Goal: Task Accomplishment & Management: Complete application form

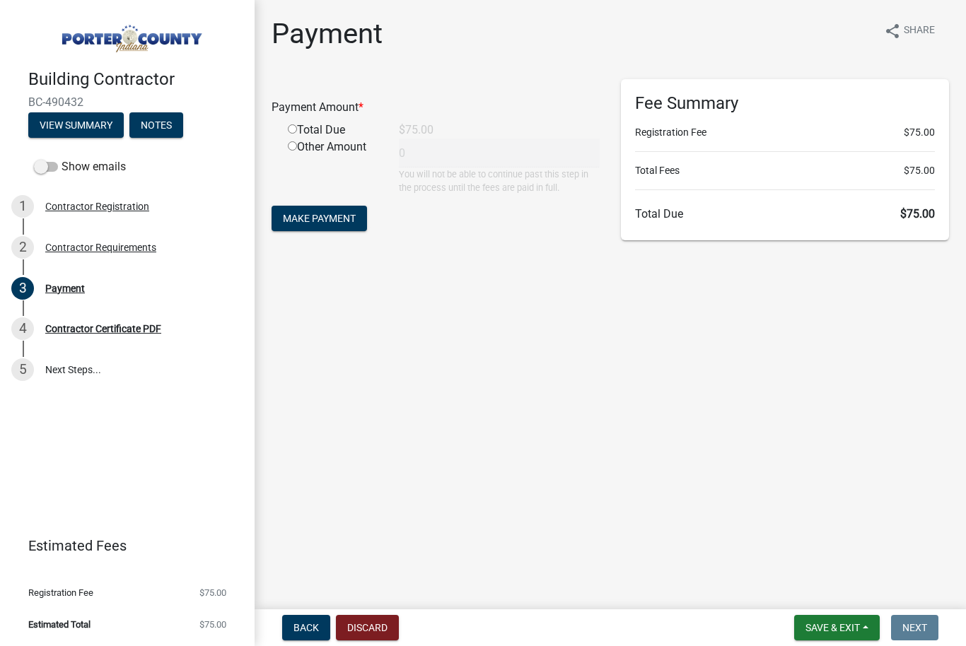
click at [295, 200] on form "Payment Amount * Total Due $75.00 Other Amount 0 You will not be able to contin…" at bounding box center [436, 157] width 328 height 156
click at [296, 213] on span "Make Payment" at bounding box center [319, 218] width 73 height 11
click at [306, 151] on div "Total Due" at bounding box center [332, 147] width 111 height 17
click at [295, 144] on input "radio" at bounding box center [292, 145] width 9 height 9
radio input "true"
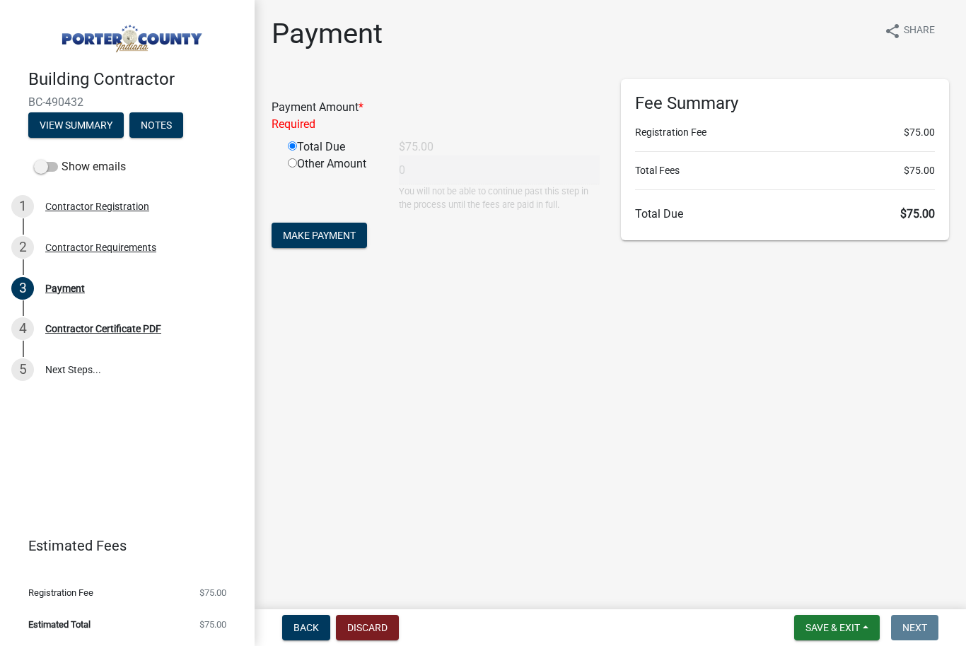
type input "75"
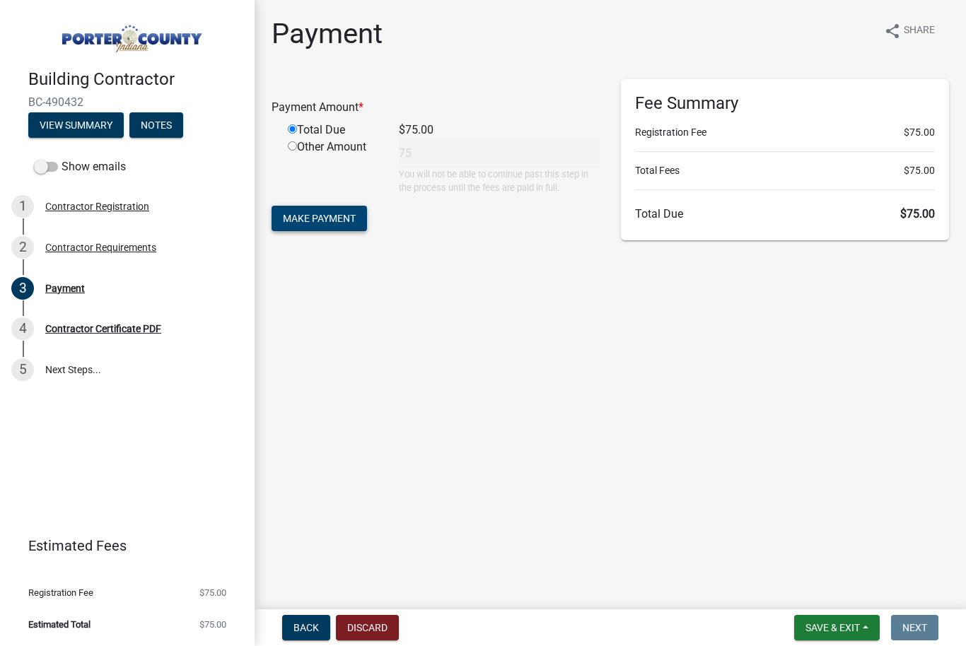
click at [331, 222] on span "Make Payment" at bounding box center [319, 218] width 73 height 11
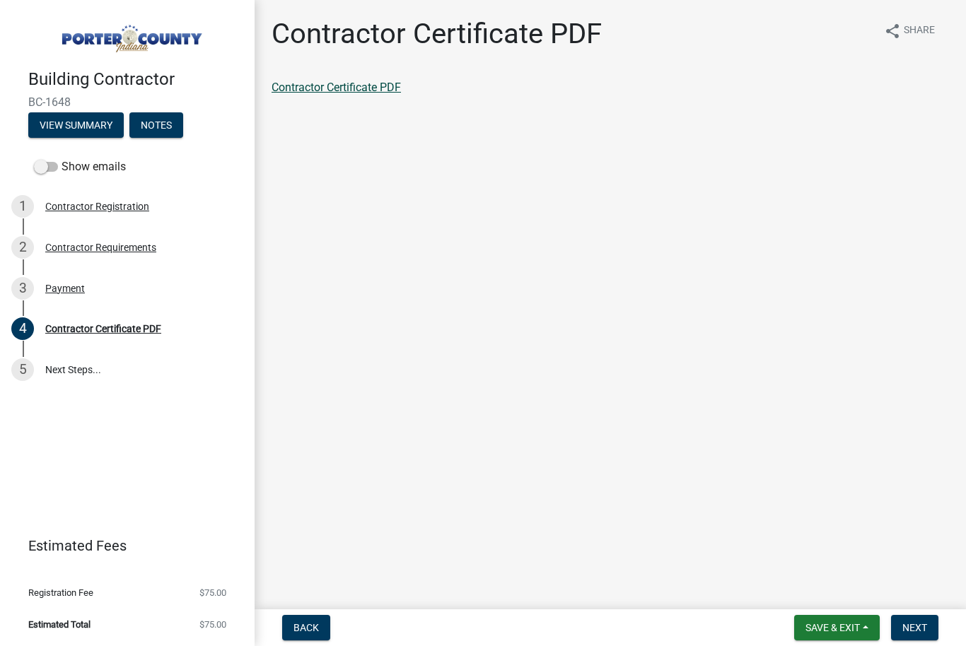
click at [375, 92] on link "Contractor Certificate PDF" at bounding box center [336, 87] width 129 height 13
click at [928, 624] on button "Next" at bounding box center [914, 627] width 47 height 25
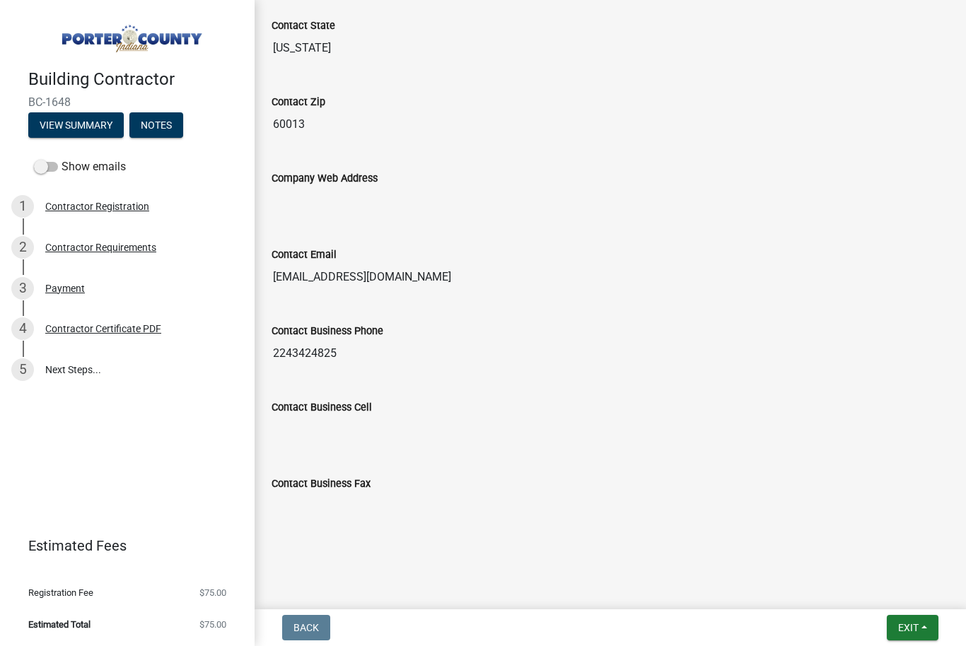
scroll to position [828, 0]
click at [935, 632] on button "Exit" at bounding box center [913, 627] width 52 height 25
click at [900, 595] on button "Save & Exit" at bounding box center [882, 591] width 113 height 34
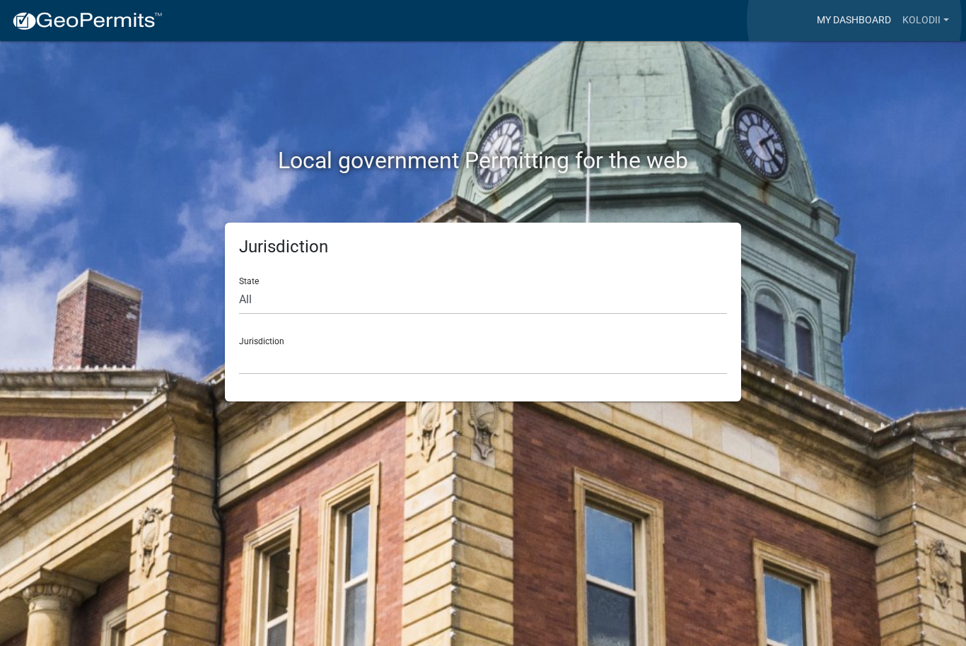
click at [855, 20] on link "My Dashboard" at bounding box center [854, 20] width 86 height 27
